Goal: Transaction & Acquisition: Purchase product/service

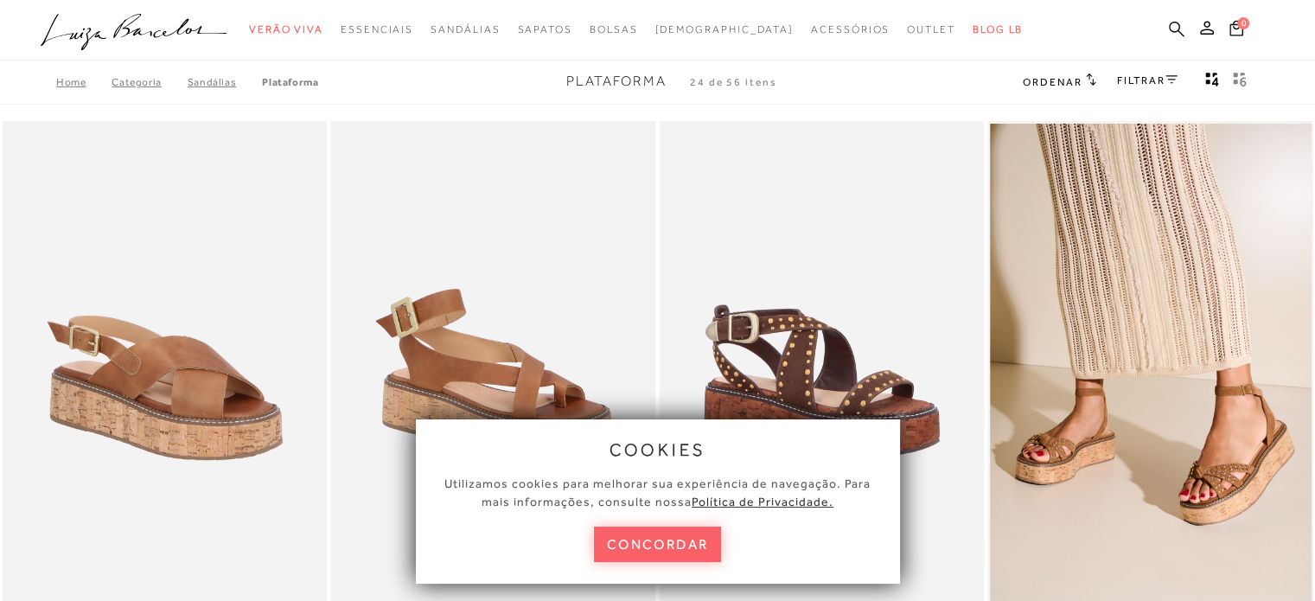
click at [1180, 22] on icon at bounding box center [1177, 29] width 16 height 16
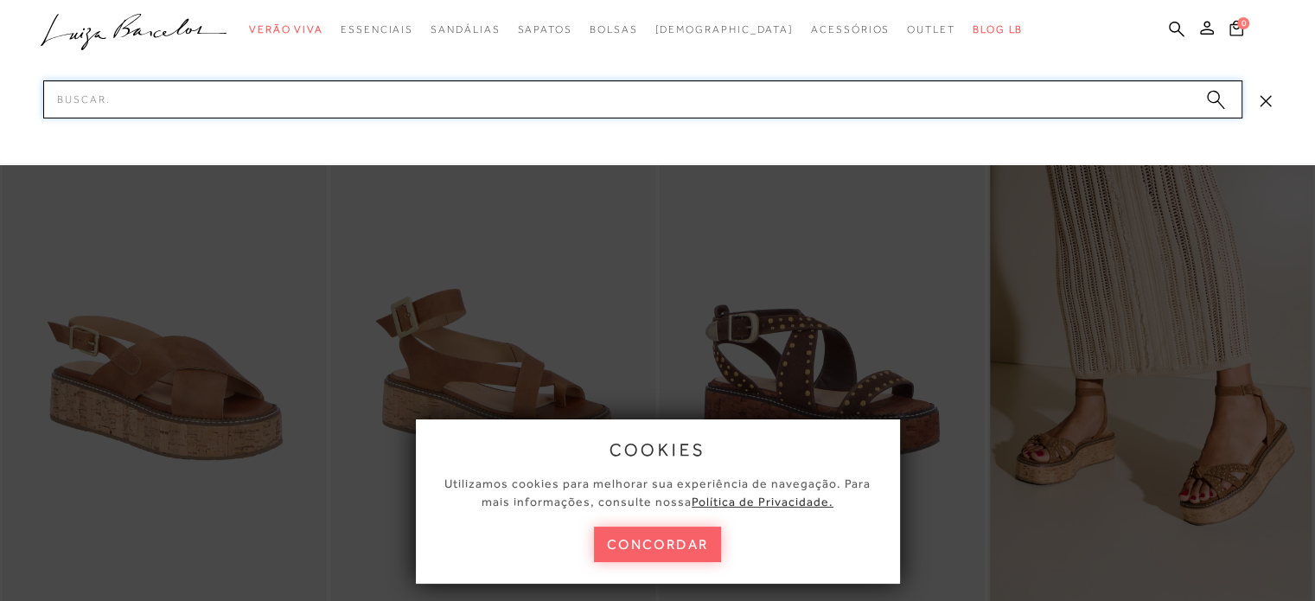
paste input "BEMVINDOTF"
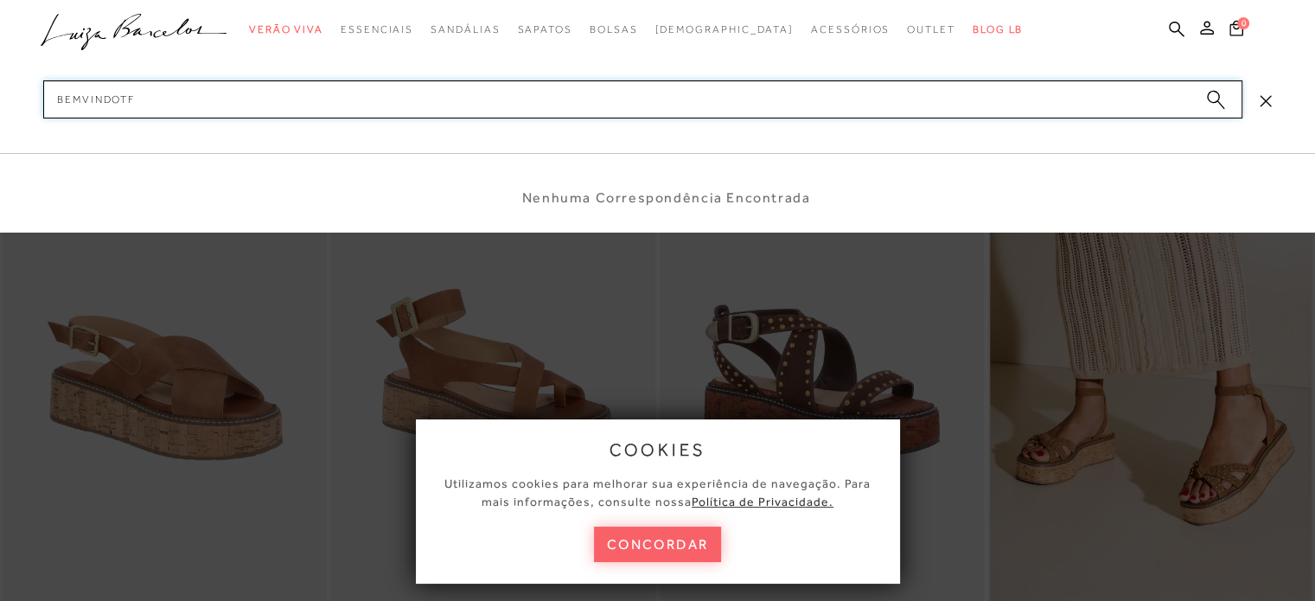
drag, startPoint x: 470, startPoint y: 103, endPoint x: 0, endPoint y: 78, distance: 471.0
click at [0, 53] on div "cookies Utilizamos cookies para melhorar sua experiência de navegação. Para mai…" at bounding box center [657, 26] width 1315 height 53
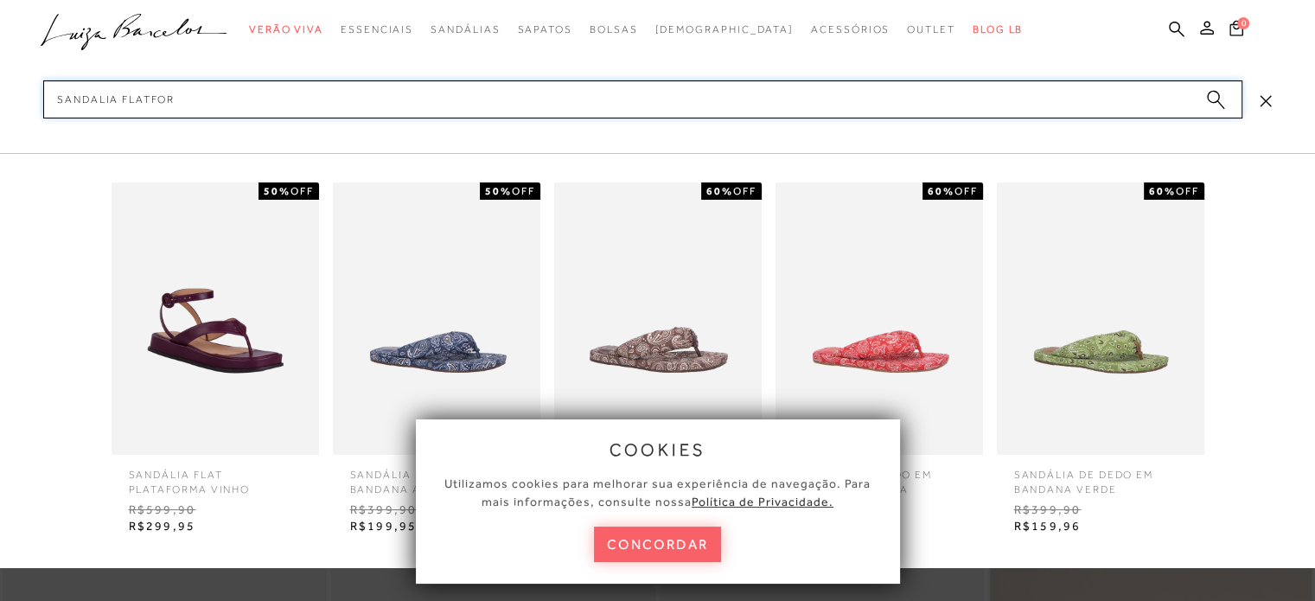
type input "sandalia flatform"
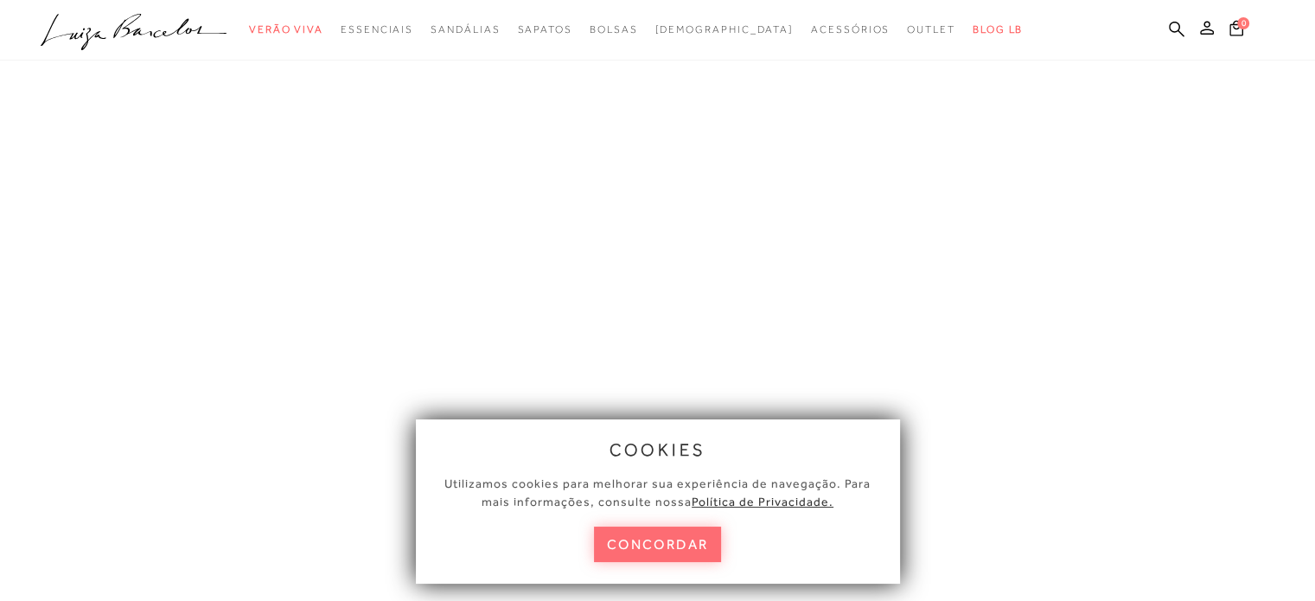
click at [678, 542] on button "concordar" at bounding box center [658, 543] width 128 height 35
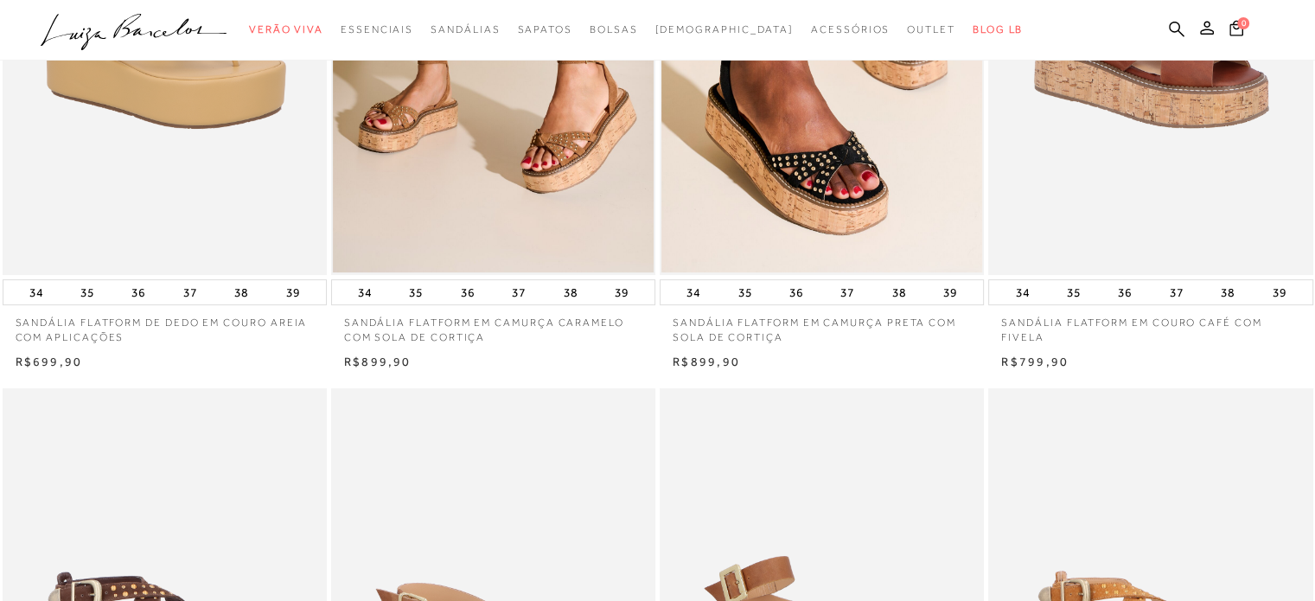
scroll to position [346, 0]
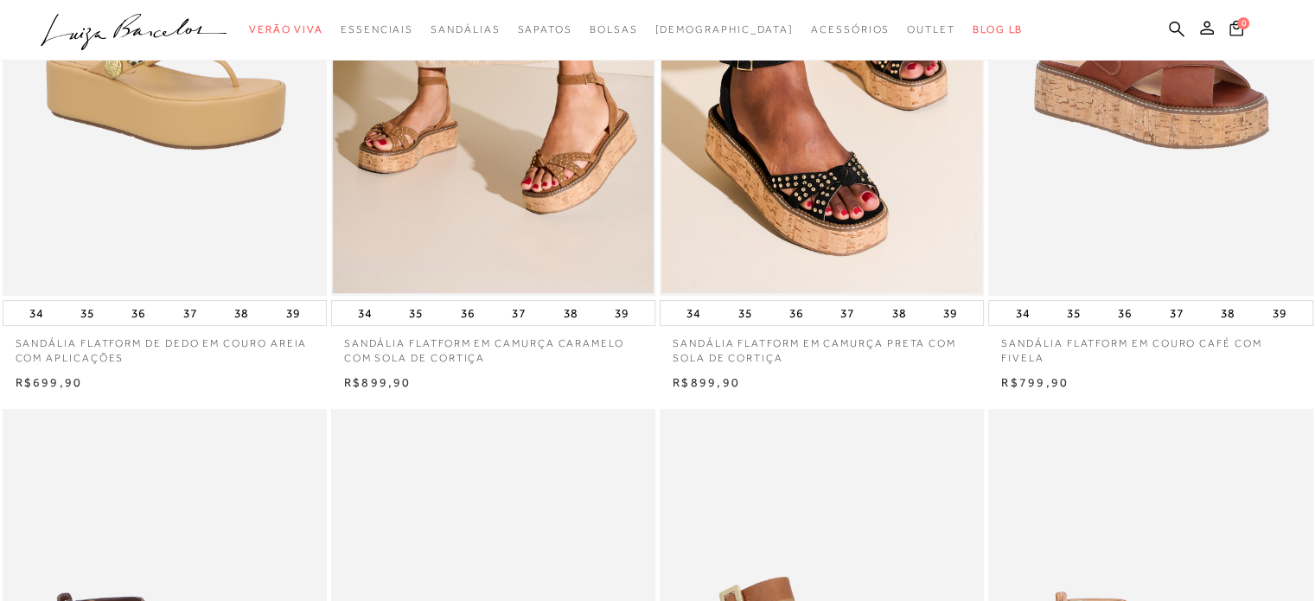
click at [536, 163] on img at bounding box center [493, 53] width 321 height 482
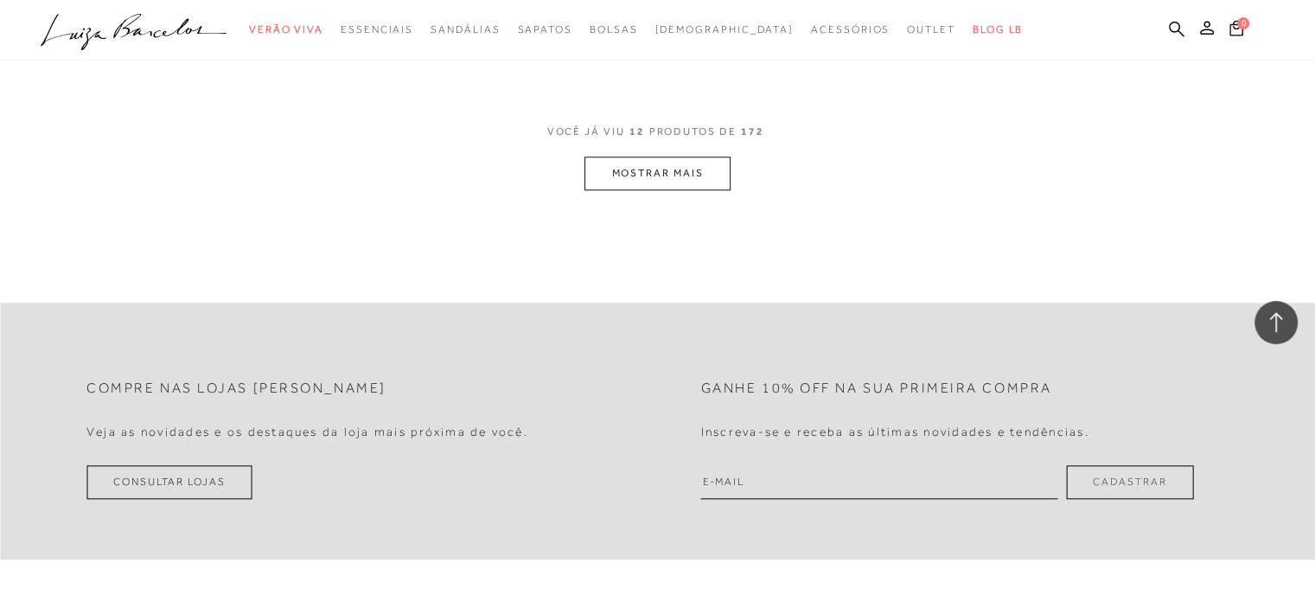
scroll to position [1902, 0]
click at [628, 161] on button "MOSTRAR MAIS" at bounding box center [656, 172] width 145 height 34
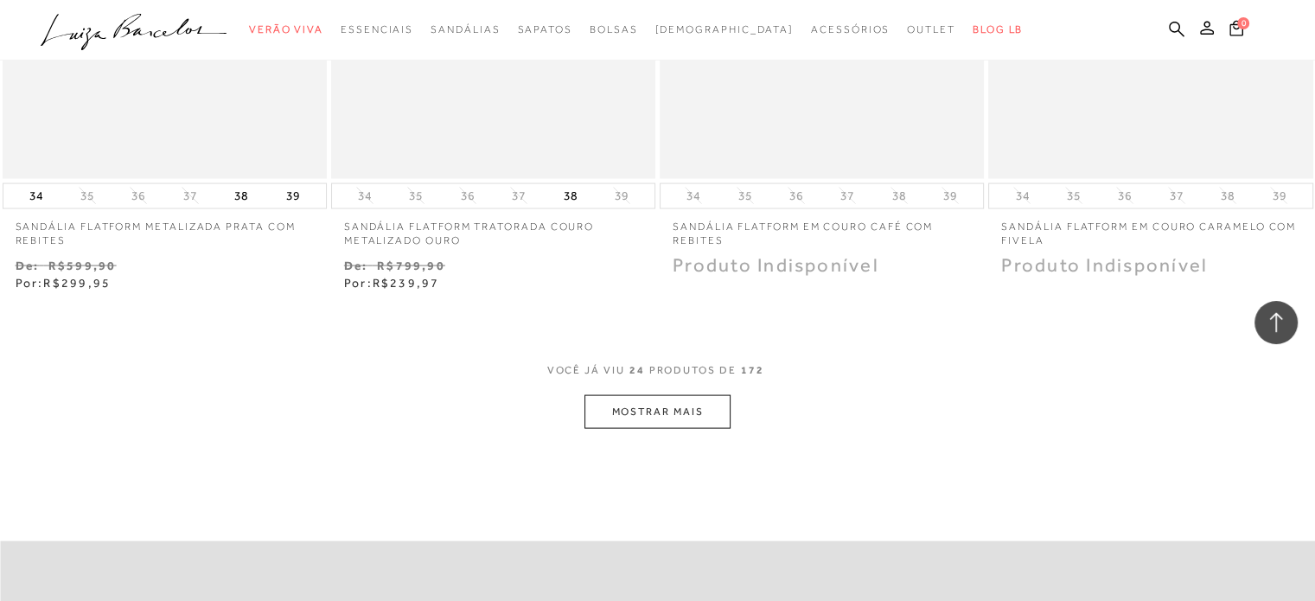
scroll to position [3544, 0]
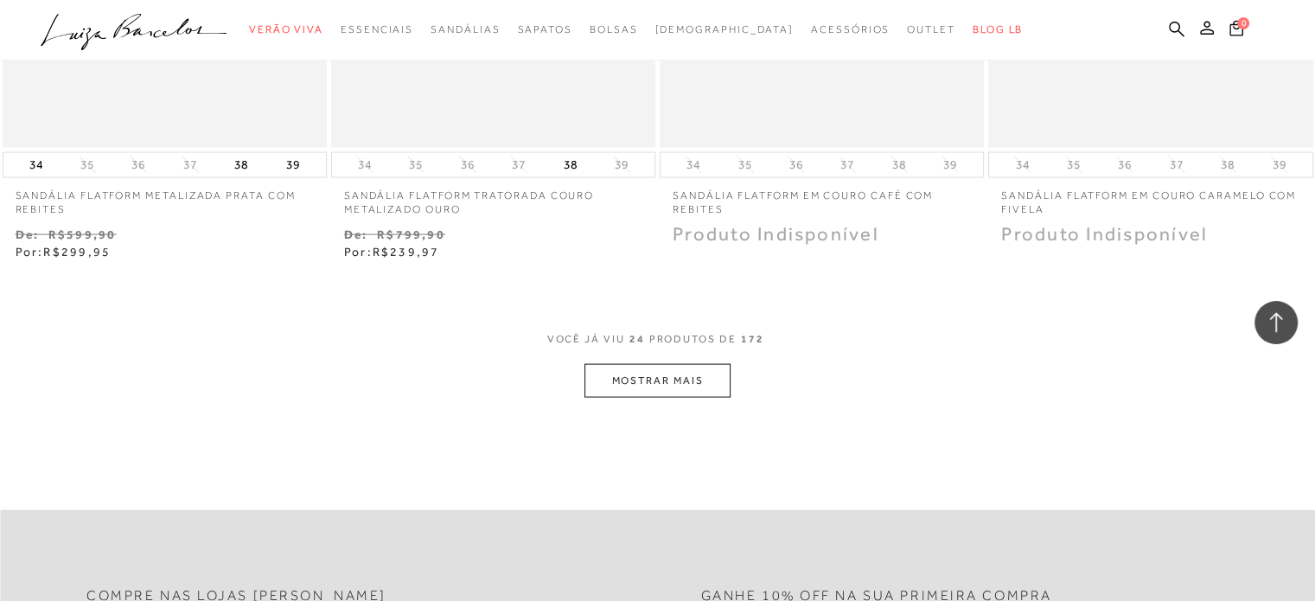
click at [678, 373] on button "MOSTRAR MAIS" at bounding box center [656, 381] width 145 height 34
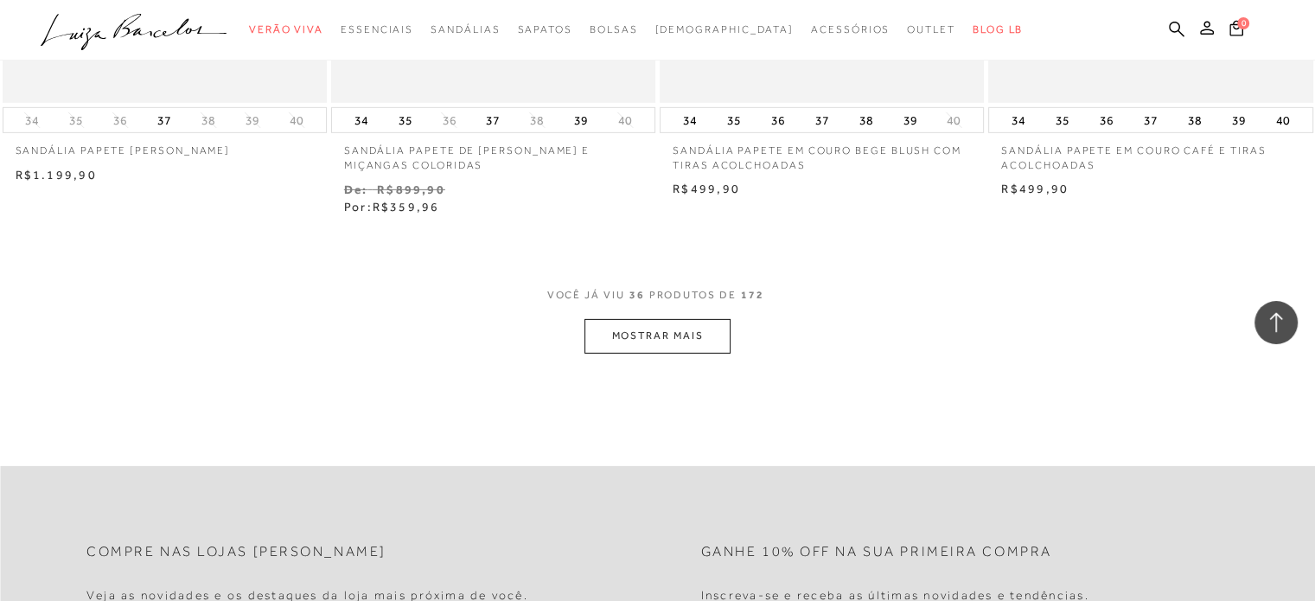
scroll to position [5446, 0]
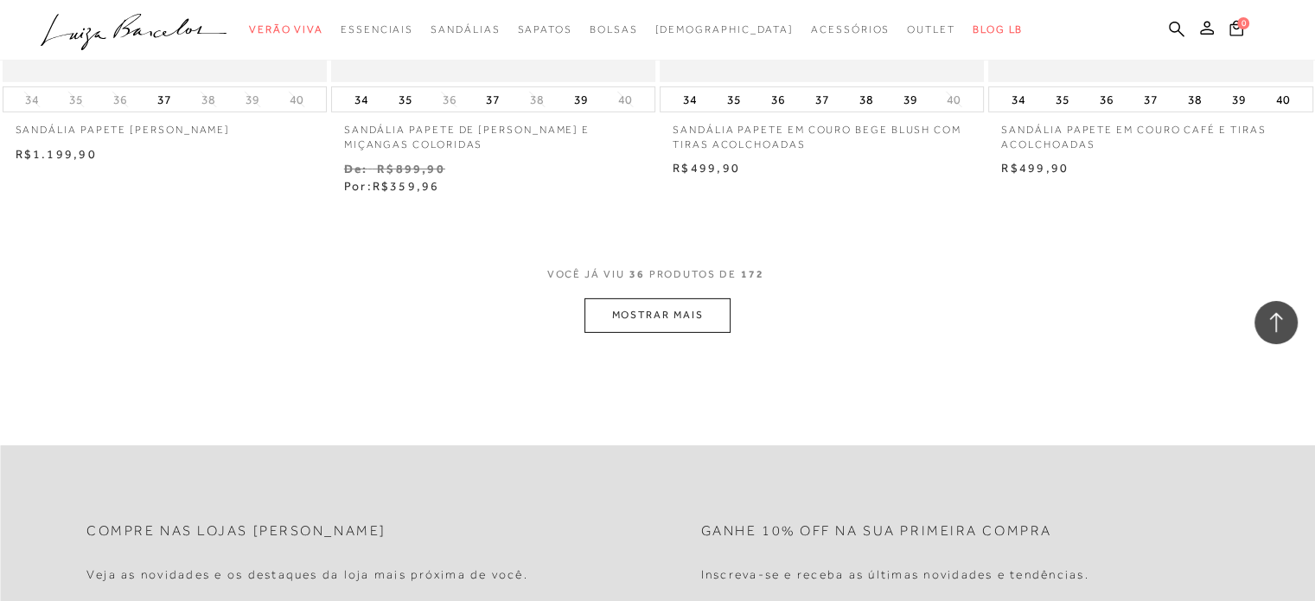
click at [640, 310] on button "MOSTRAR MAIS" at bounding box center [656, 315] width 145 height 34
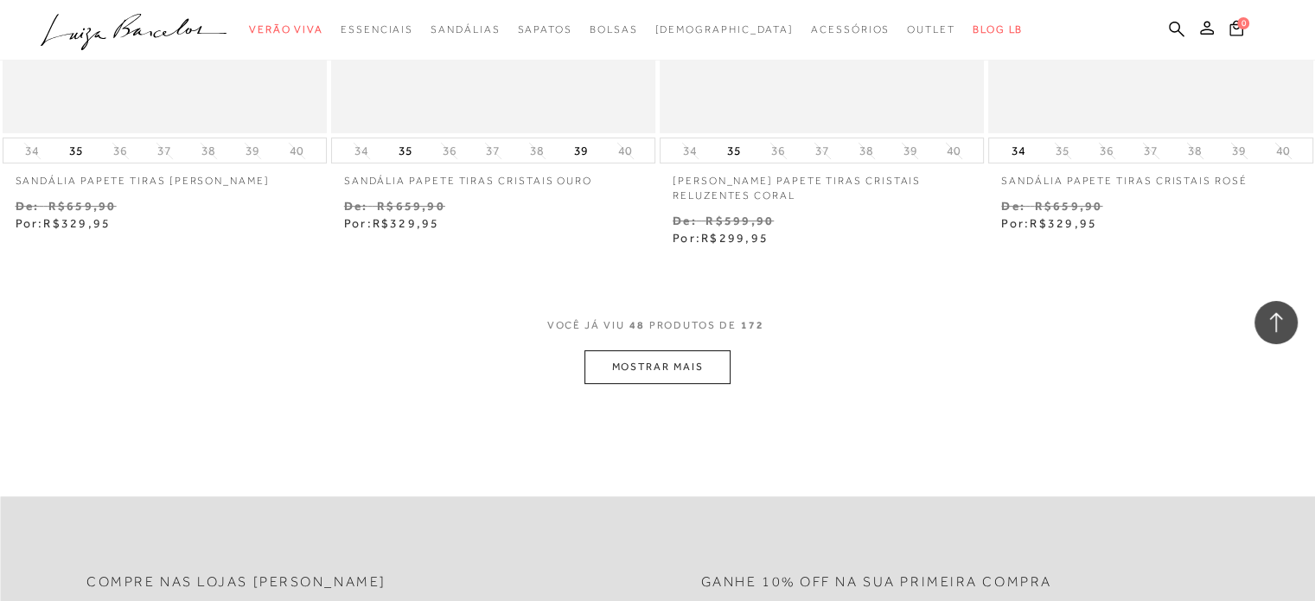
scroll to position [7262, 0]
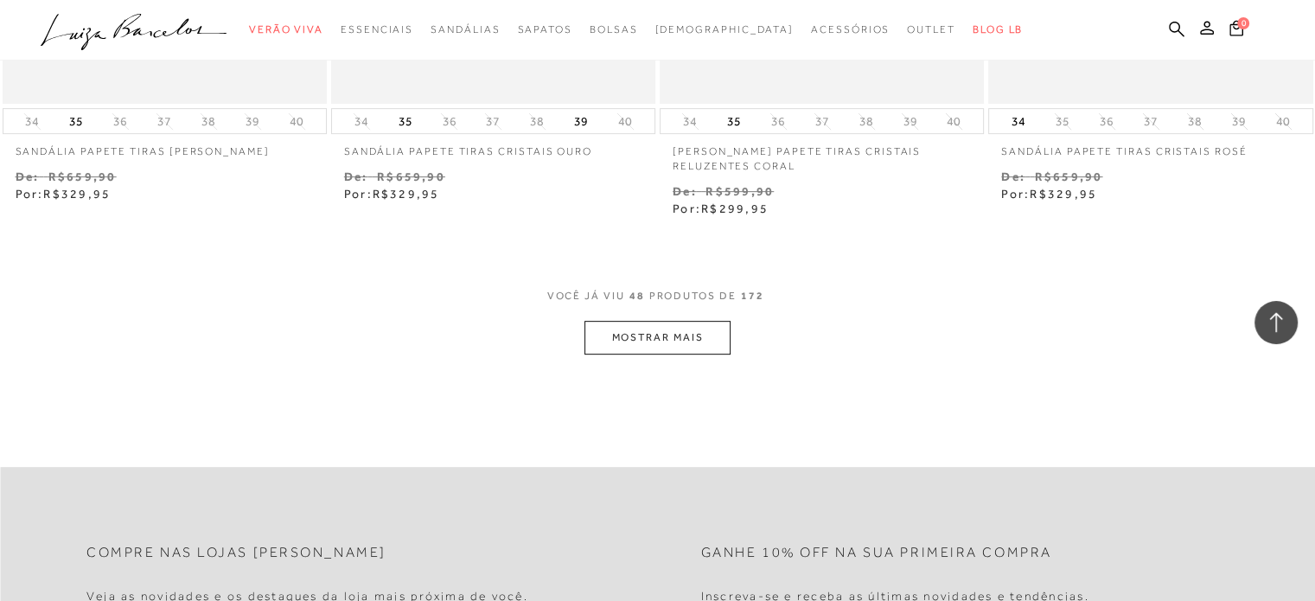
click at [671, 351] on button "MOSTRAR MAIS" at bounding box center [656, 338] width 145 height 34
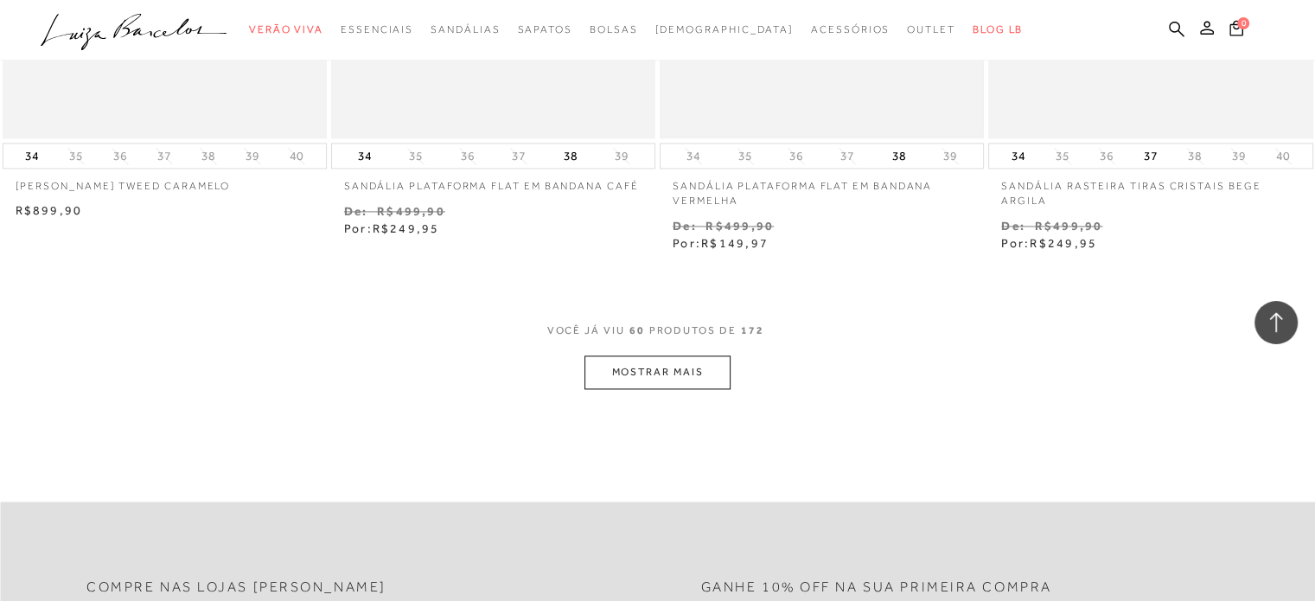
scroll to position [9077, 0]
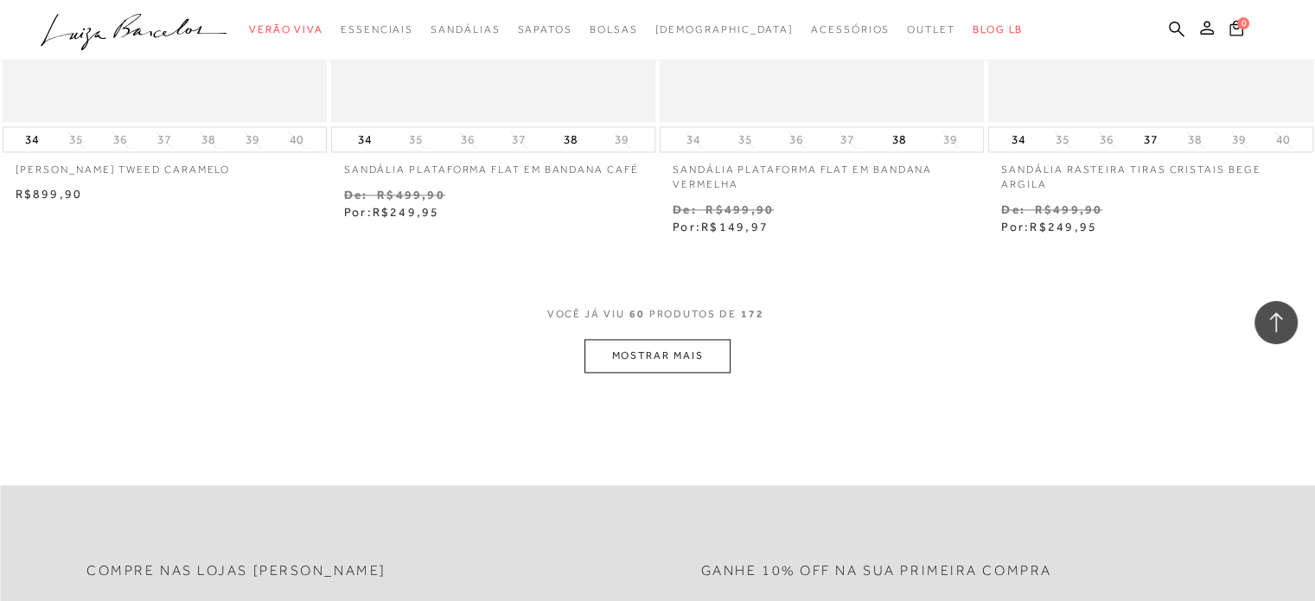
click at [662, 350] on button "MOSTRAR MAIS" at bounding box center [656, 356] width 145 height 34
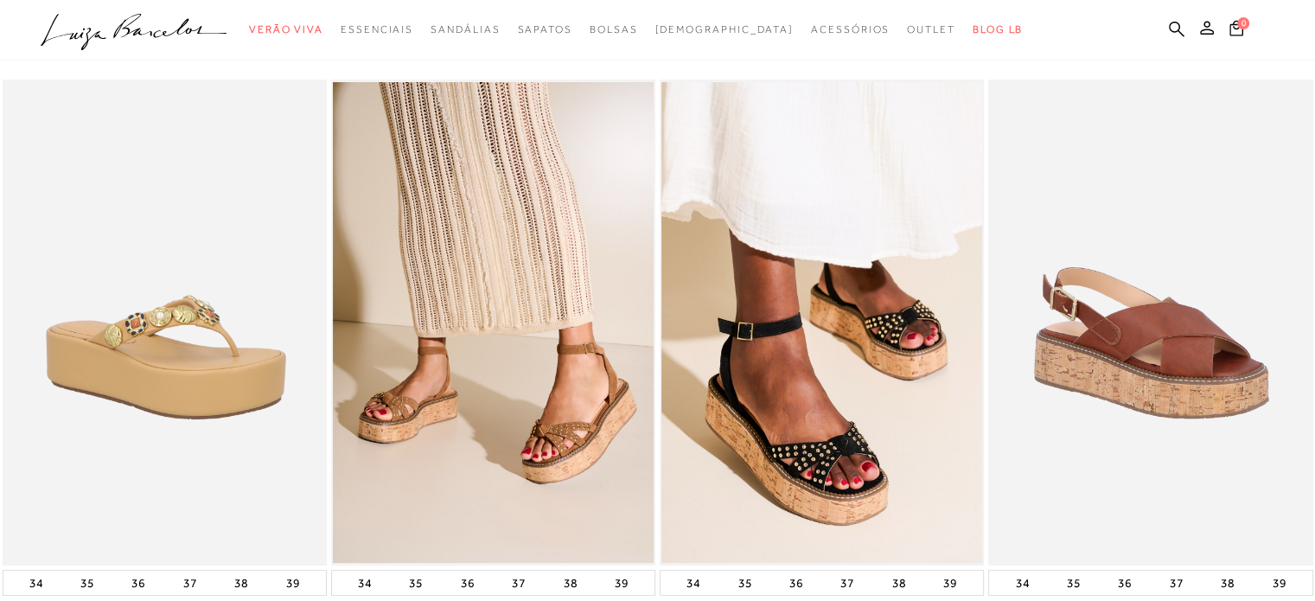
scroll to position [0, 0]
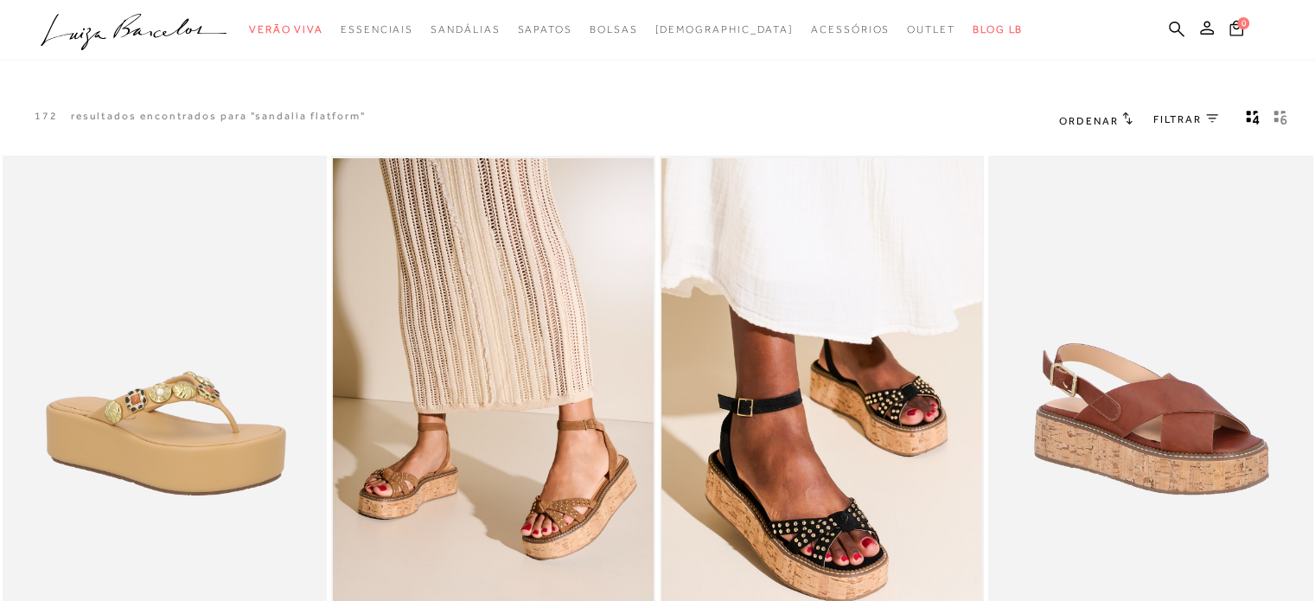
click at [1093, 133] on div "Ordenar Ordenar por Padrão" at bounding box center [1176, 120] width 277 height 66
click at [1092, 115] on span "Ordenar" at bounding box center [1088, 121] width 59 height 12
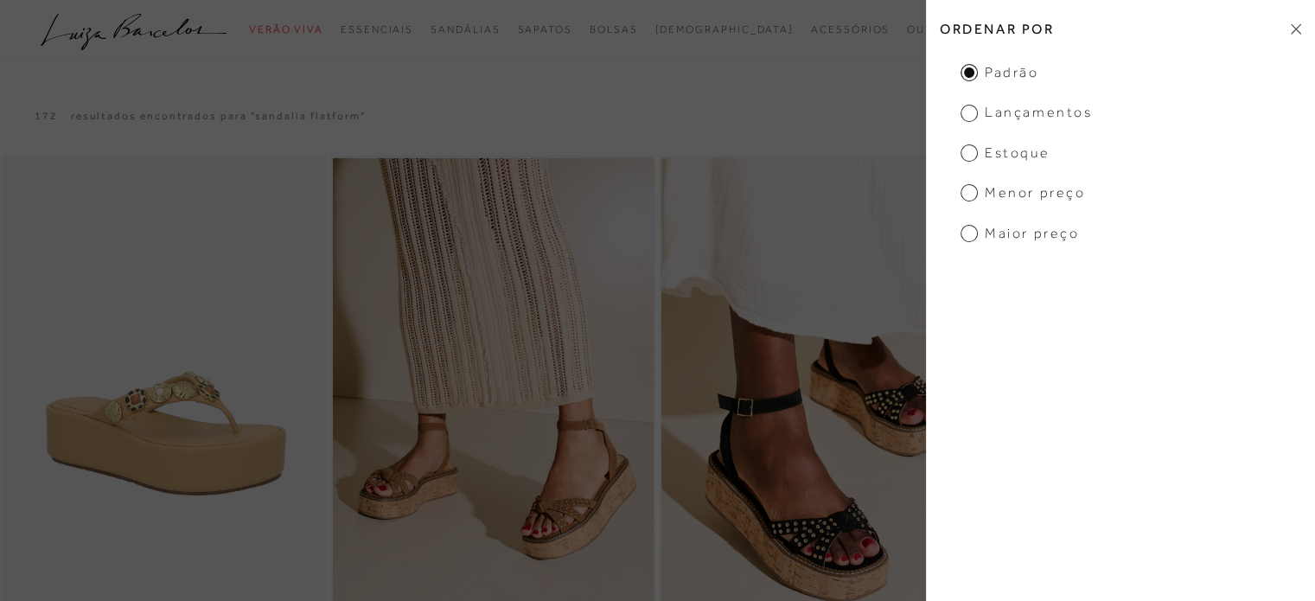
click at [1027, 189] on span "Menor Preço" at bounding box center [1022, 192] width 124 height 19
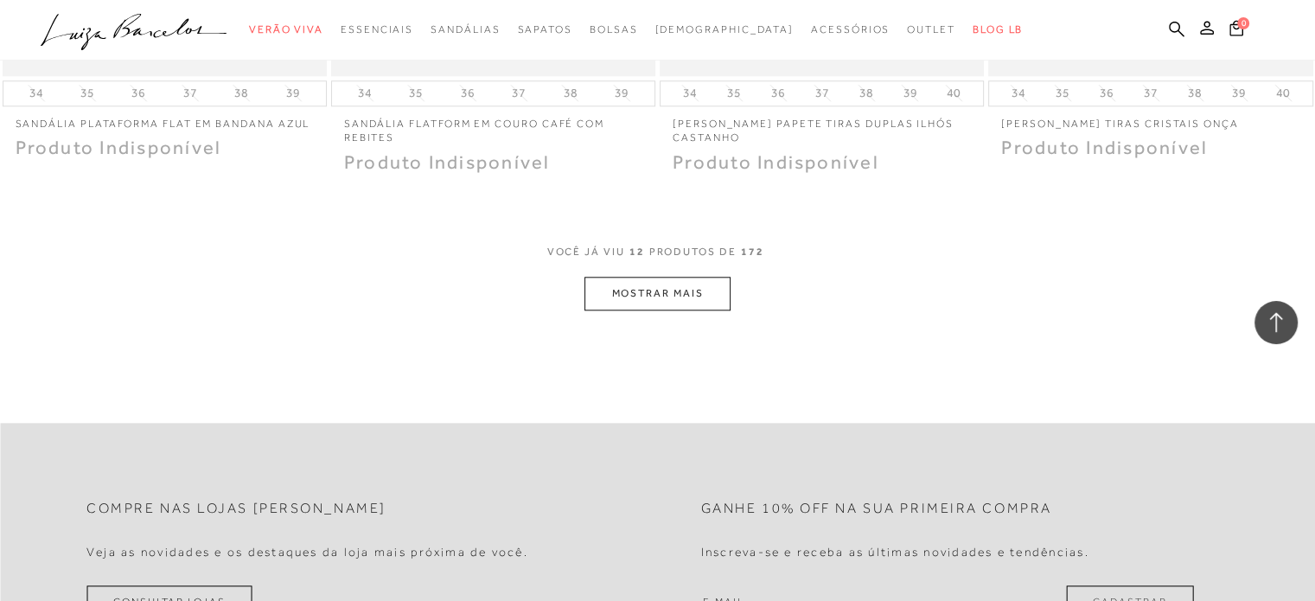
scroll to position [1729, 0]
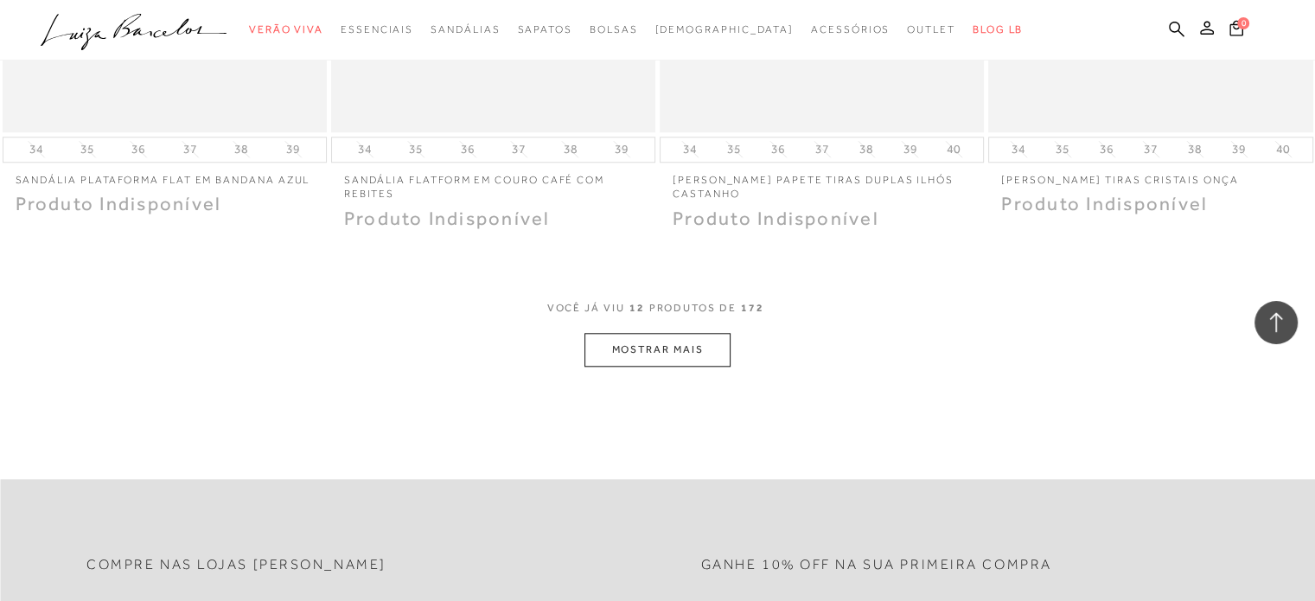
click at [635, 355] on button "MOSTRAR MAIS" at bounding box center [656, 350] width 145 height 34
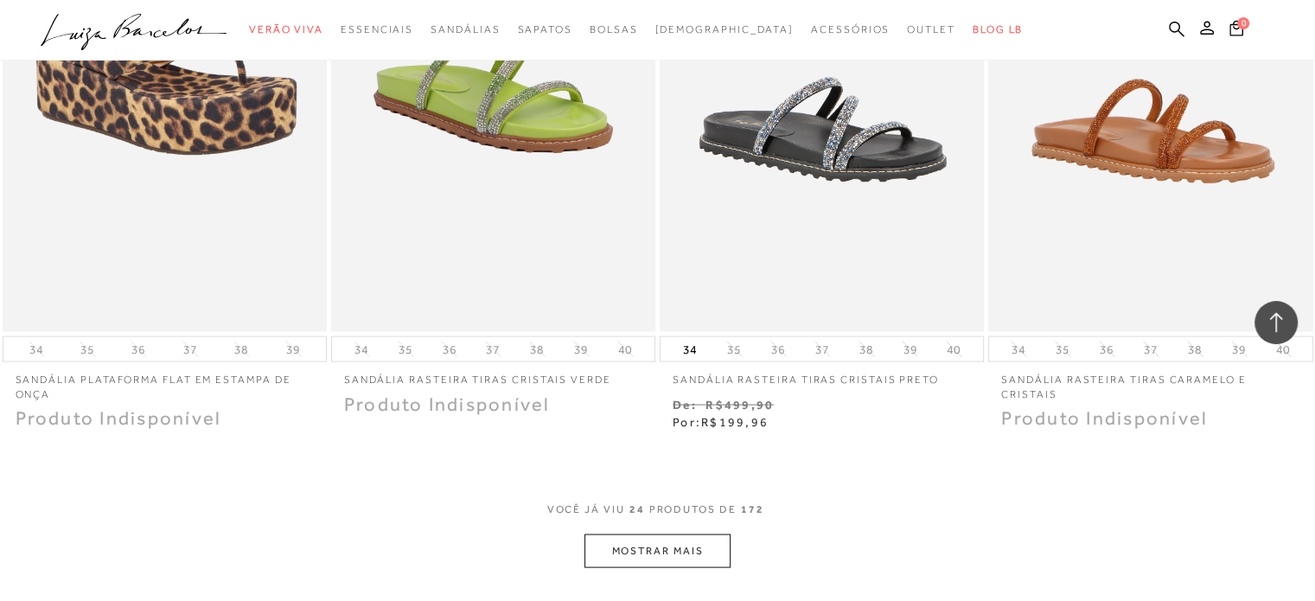
scroll to position [3336, 0]
click at [655, 549] on button "MOSTRAR MAIS" at bounding box center [656, 550] width 145 height 34
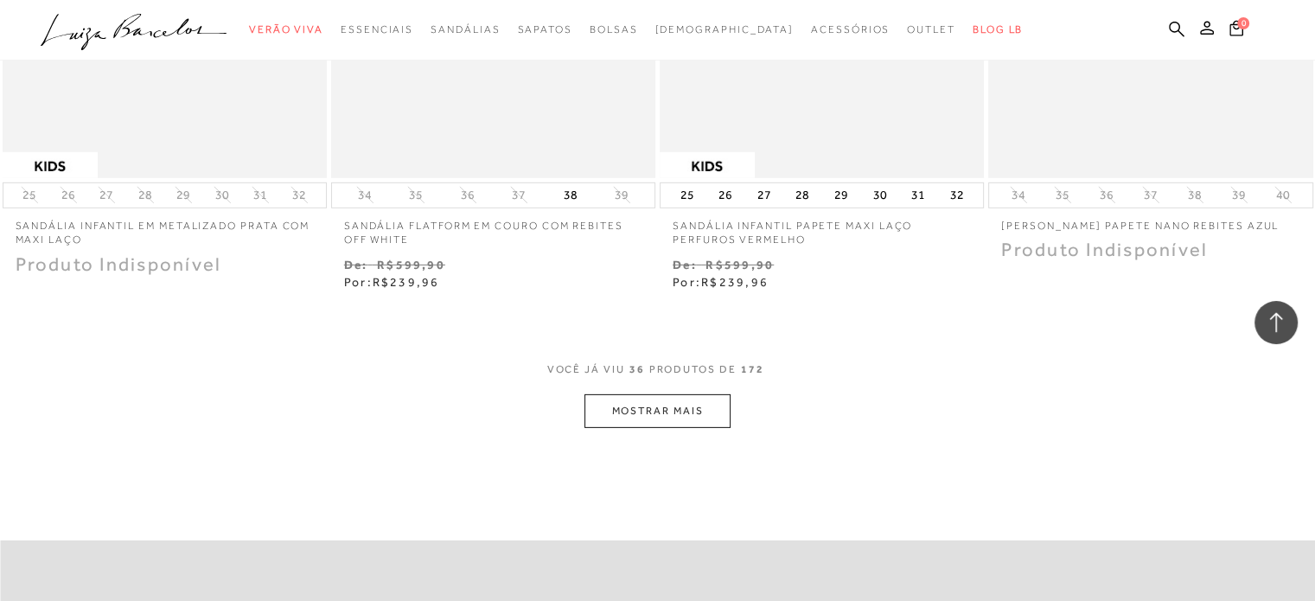
scroll to position [5324, 0]
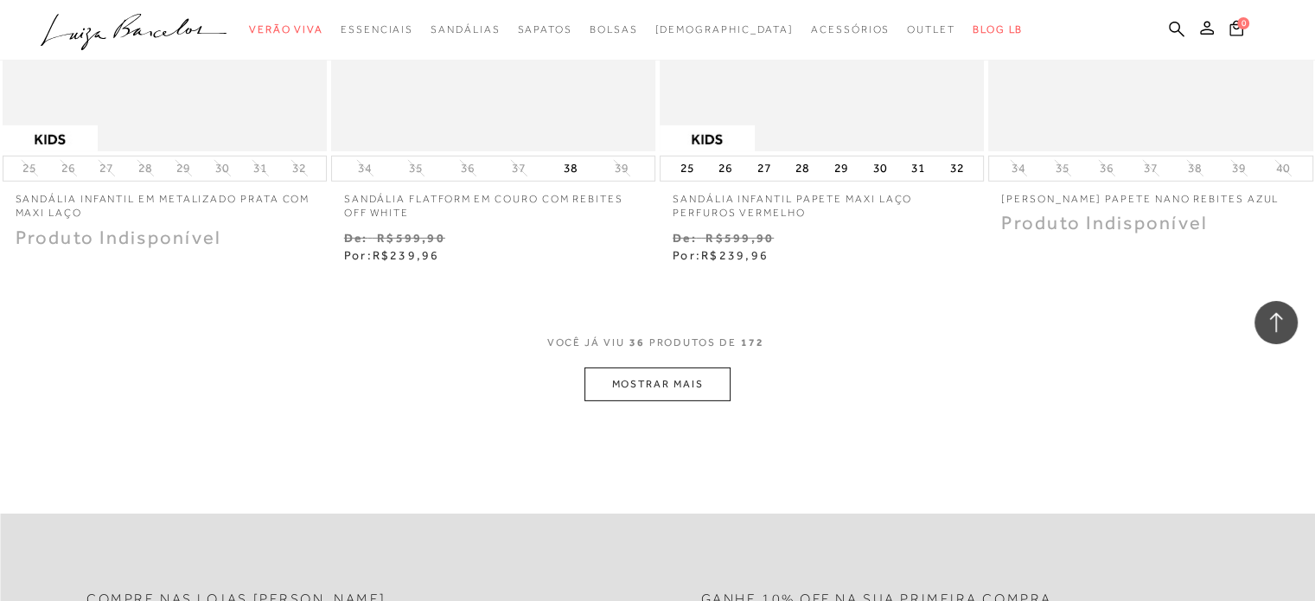
click at [678, 384] on button "MOSTRAR MAIS" at bounding box center [656, 384] width 145 height 34
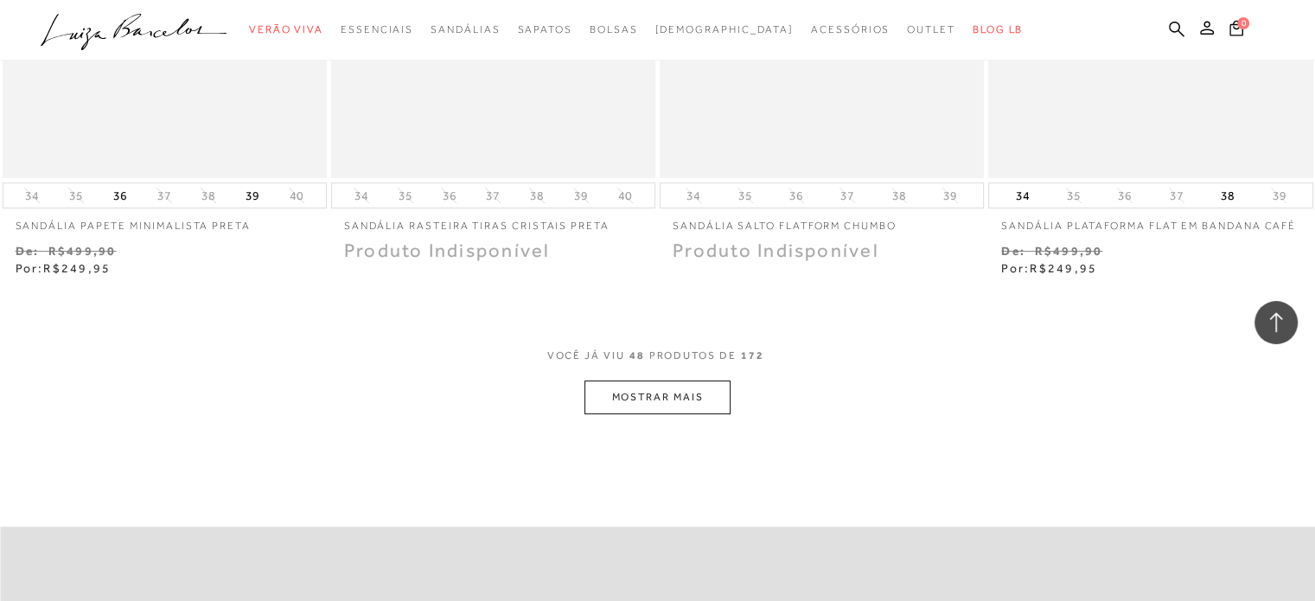
scroll to position [7140, 0]
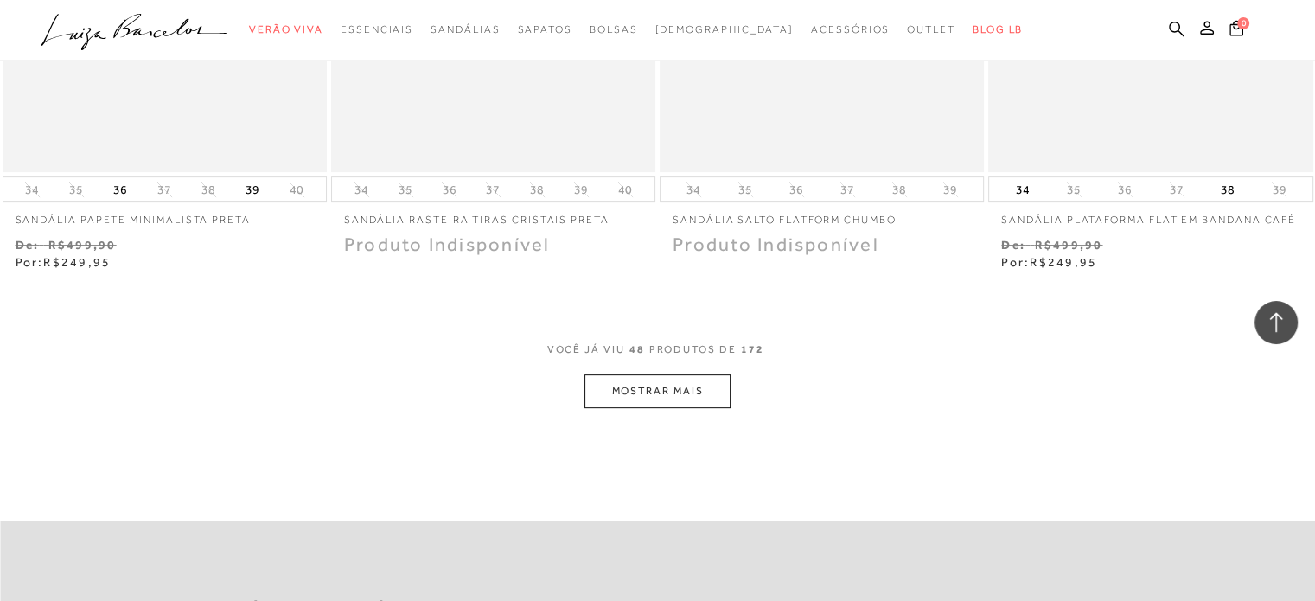
click at [671, 398] on button "MOSTRAR MAIS" at bounding box center [656, 391] width 145 height 34
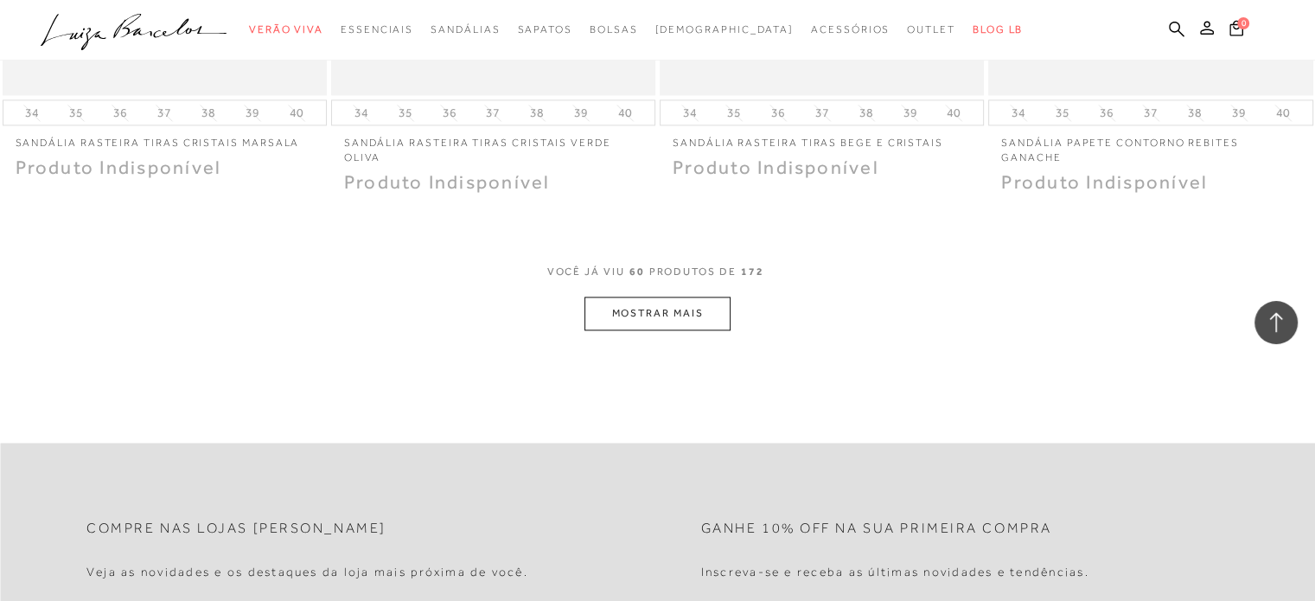
scroll to position [9042, 0]
click at [680, 308] on button "MOSTRAR MAIS" at bounding box center [656, 311] width 145 height 34
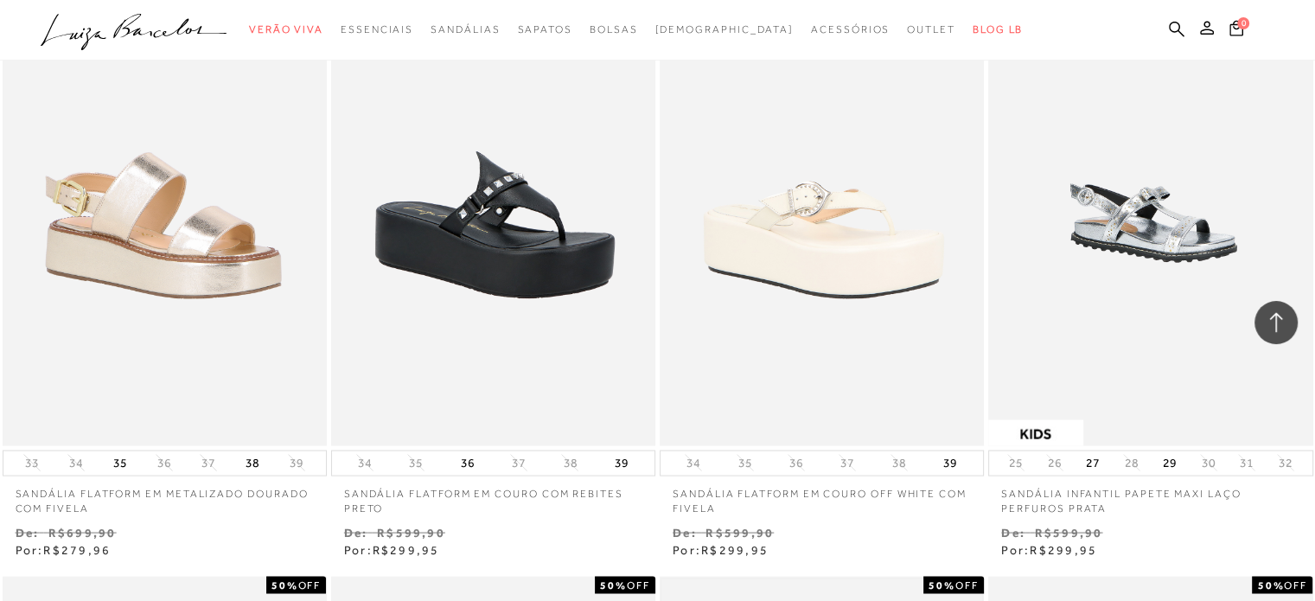
scroll to position [9869, 0]
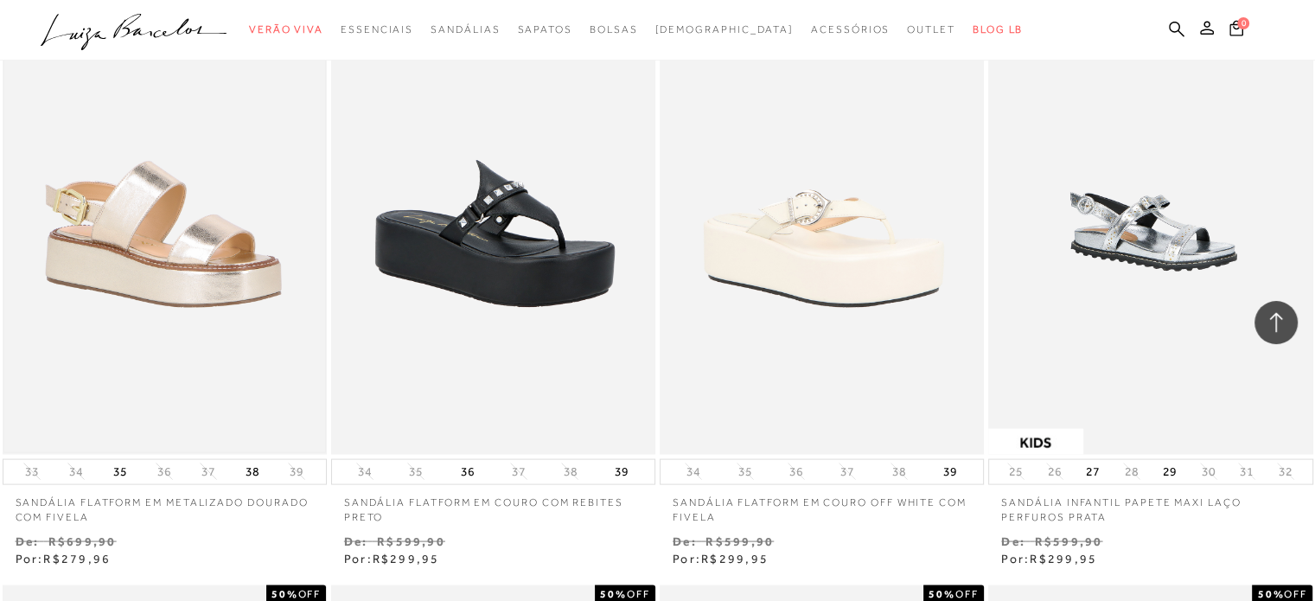
click at [182, 274] on img at bounding box center [164, 212] width 321 height 482
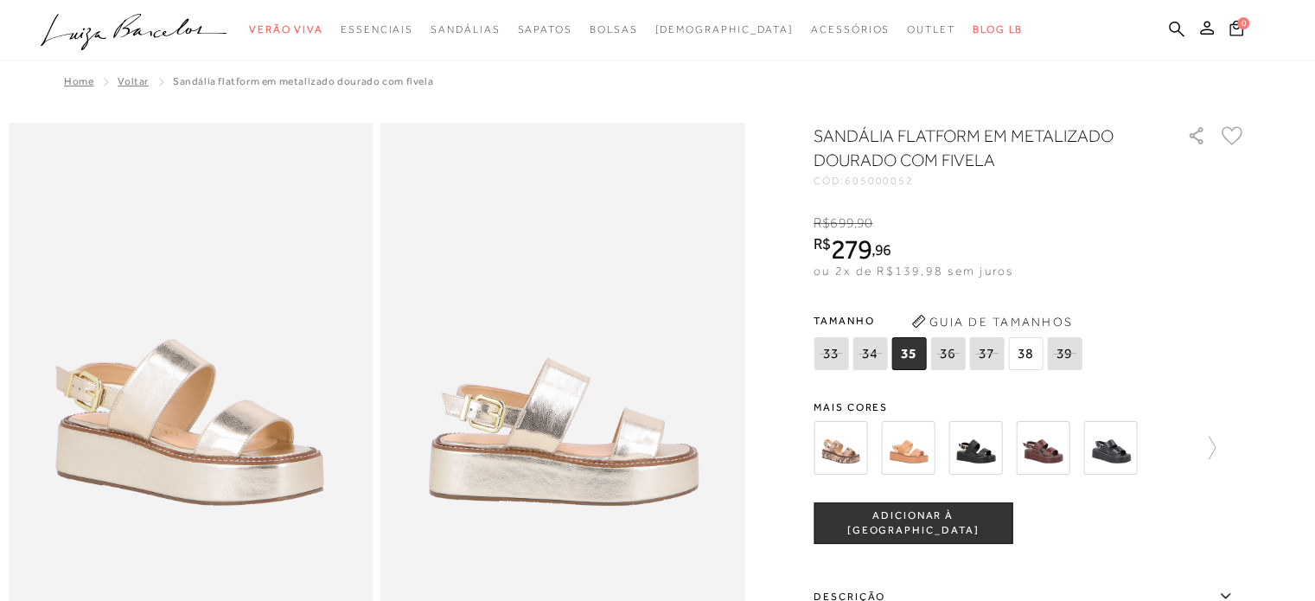
click at [927, 454] on img at bounding box center [908, 448] width 54 height 54
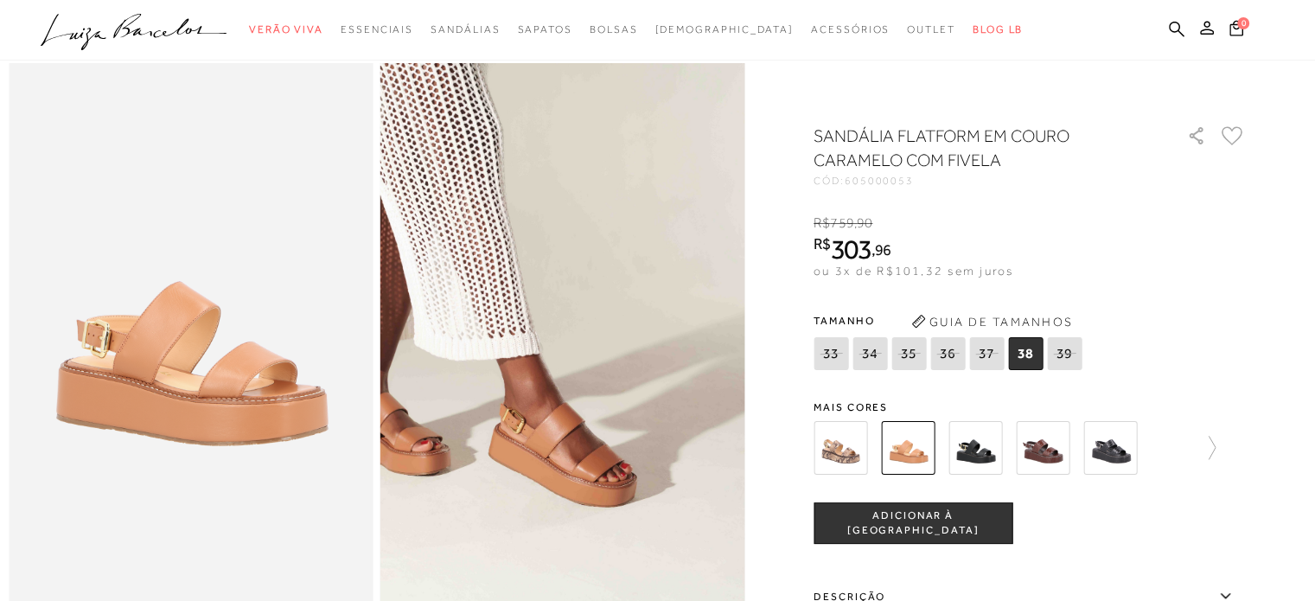
scroll to position [173, 0]
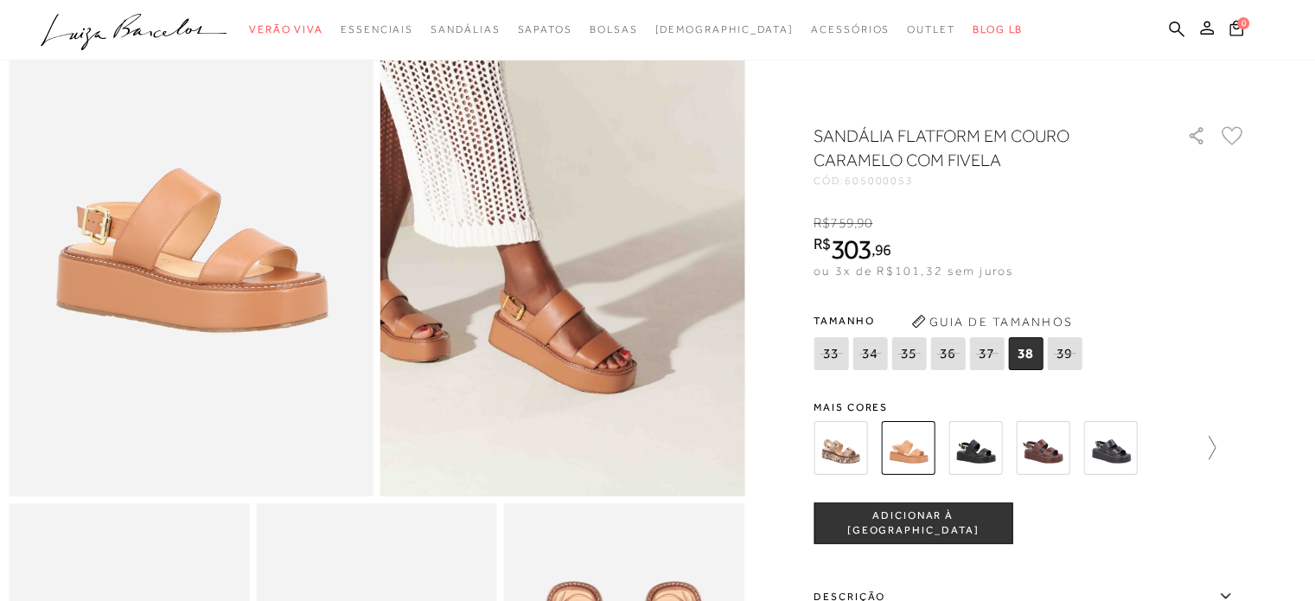
click at [1214, 443] on icon at bounding box center [1203, 448] width 24 height 24
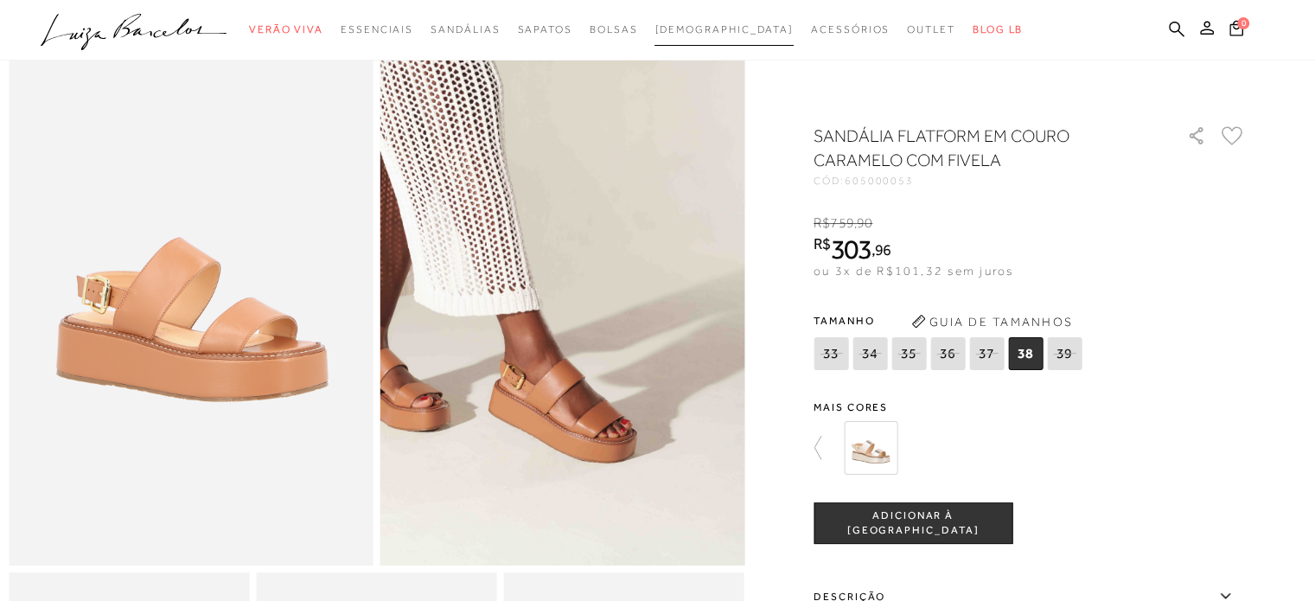
scroll to position [0, 0]
